Goal: Task Accomplishment & Management: Use online tool/utility

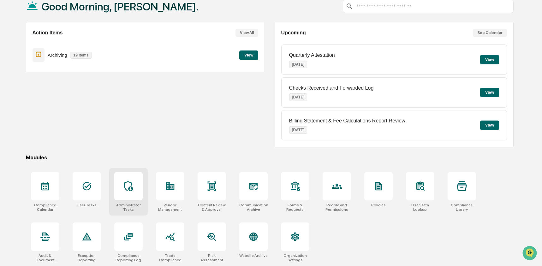
scroll to position [41, 0]
click at [331, 194] on div at bounding box center [337, 186] width 28 height 28
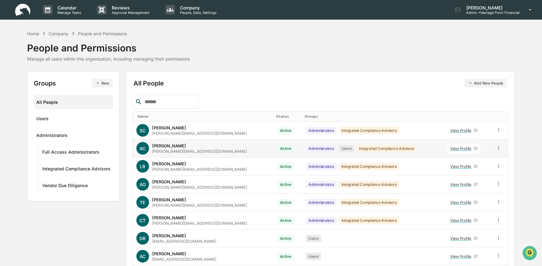
click at [499, 150] on icon at bounding box center [499, 148] width 6 height 6
click at [477, 162] on div "Groups & Permissions" at bounding box center [469, 158] width 64 height 13
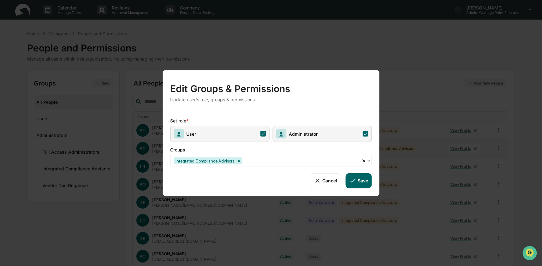
click at [252, 130] on span "User" at bounding box center [219, 134] width 99 height 16
click at [356, 180] on icon at bounding box center [353, 180] width 7 height 7
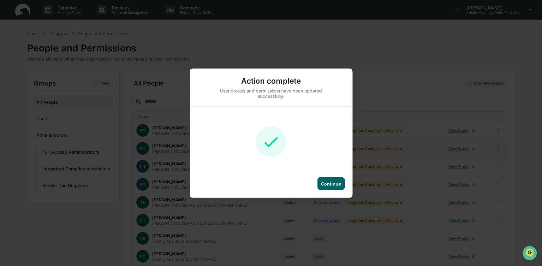
click at [335, 183] on div "Continue" at bounding box center [331, 183] width 20 height 5
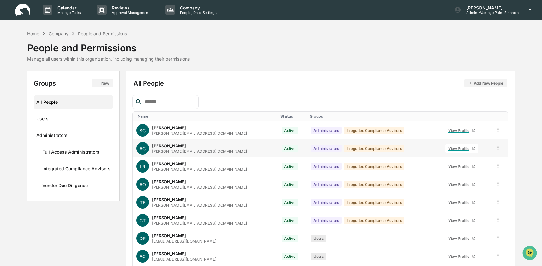
click at [28, 32] on div "Home" at bounding box center [33, 33] width 12 height 5
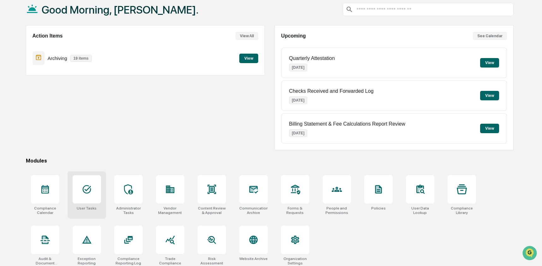
scroll to position [41, 0]
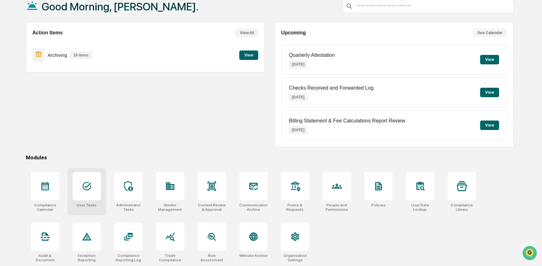
click at [78, 194] on div at bounding box center [87, 186] width 28 height 28
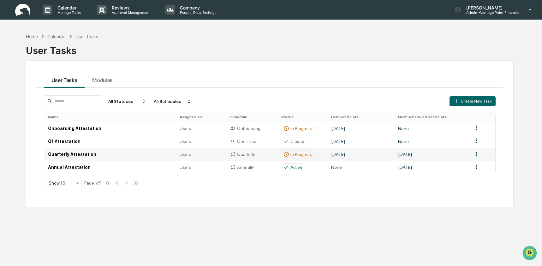
click at [92, 153] on td "Quarterly Attestation" at bounding box center [110, 154] width 132 height 13
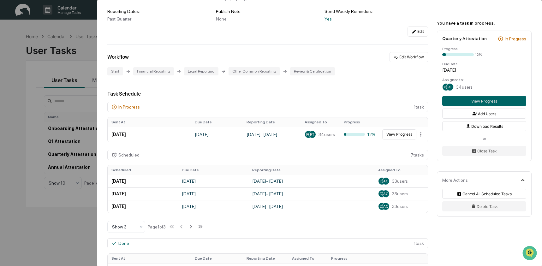
scroll to position [105, 0]
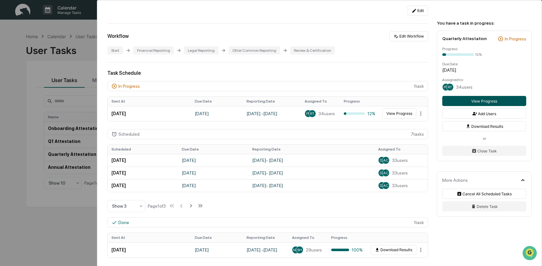
click at [484, 105] on button "View Progress" at bounding box center [484, 101] width 84 height 10
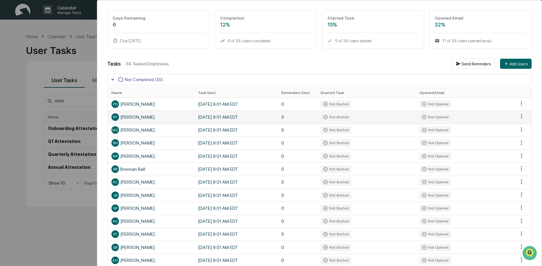
scroll to position [47, 0]
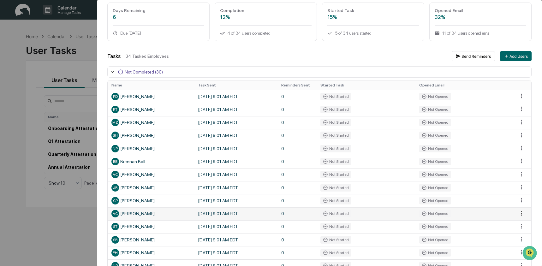
click at [517, 213] on html "Calendar Manage Tasks Reviews Approval Management Company People, Data, Setting…" at bounding box center [271, 133] width 542 height 266
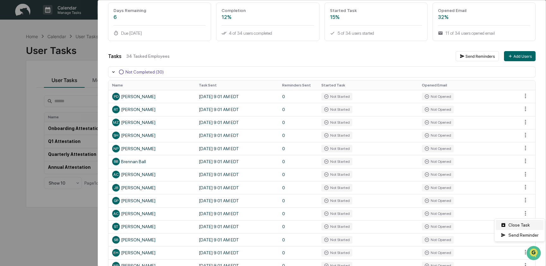
click at [517, 226] on div "Close Task" at bounding box center [520, 225] width 48 height 10
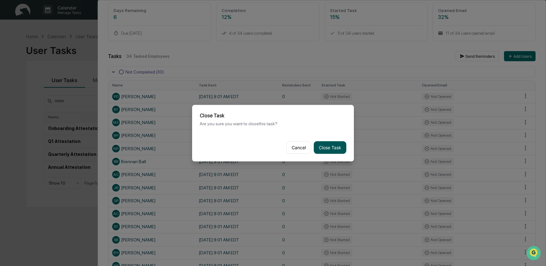
click at [320, 150] on button "Close Task" at bounding box center [330, 147] width 33 height 13
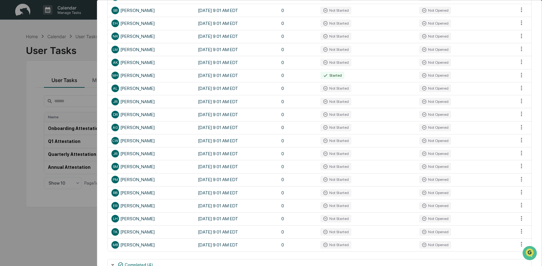
scroll to position [305, 0]
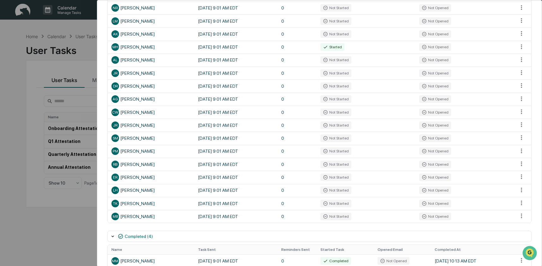
click at [50, 233] on div "User Tasks Quarterly Attestation Task Details Quarterly Attestation In Progress…" at bounding box center [271, 133] width 542 height 266
